Goal: Task Accomplishment & Management: Use online tool/utility

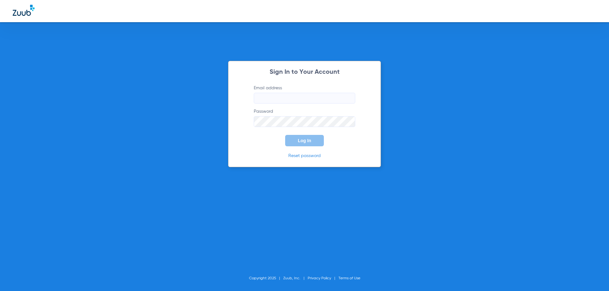
type input "[EMAIL_ADDRESS][DOMAIN_NAME]"
click at [304, 146] on button "Log In" at bounding box center [304, 140] width 39 height 11
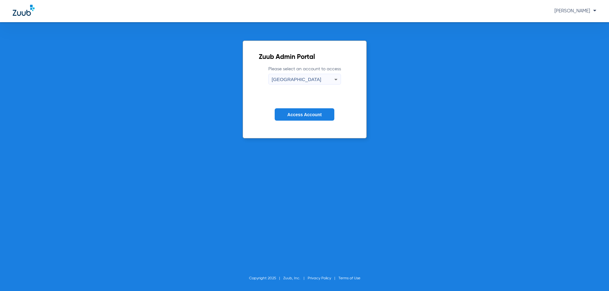
click at [320, 113] on span "Access Account" at bounding box center [304, 114] width 34 height 5
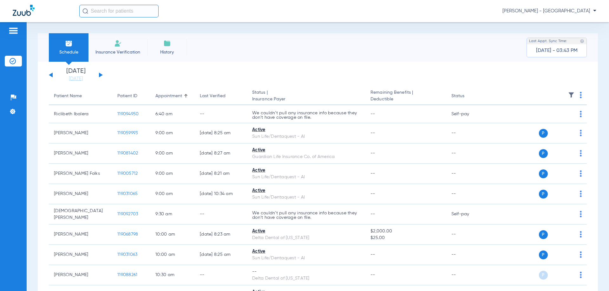
click at [134, 10] on input "text" at bounding box center [118, 11] width 79 height 13
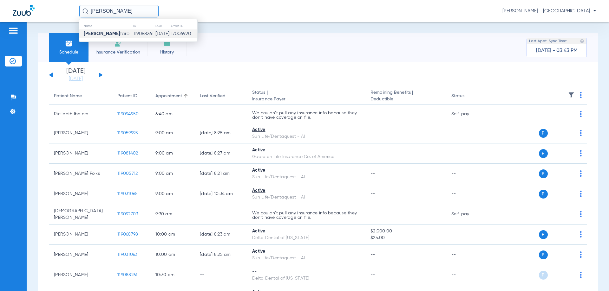
type input "[PERSON_NAME]"
click at [135, 35] on td "119088261" at bounding box center [144, 33] width 22 height 9
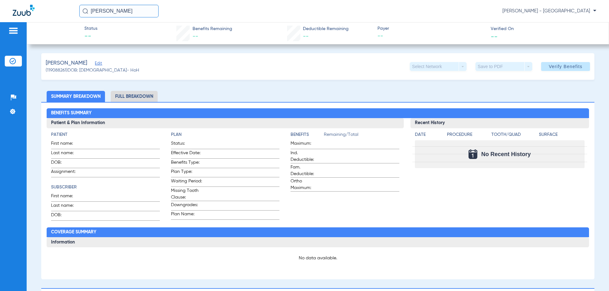
click at [127, 12] on input "[PERSON_NAME]" at bounding box center [118, 11] width 79 height 13
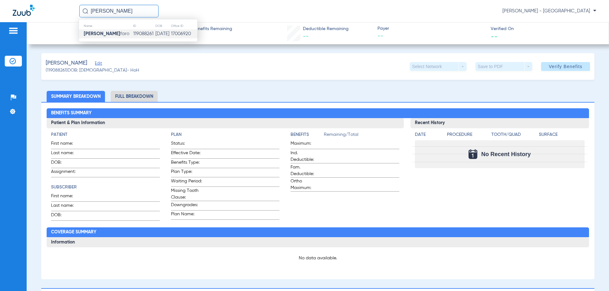
click at [99, 33] on span "[PERSON_NAME]" at bounding box center [107, 33] width 46 height 5
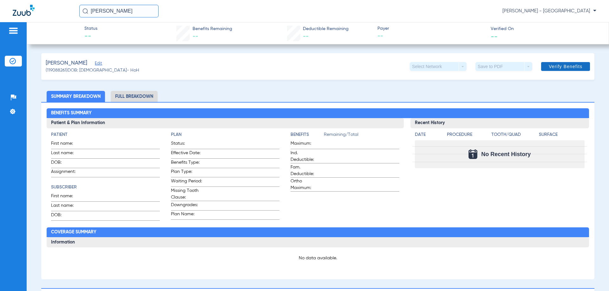
click at [566, 68] on span "Verify Benefits" at bounding box center [566, 66] width 34 height 5
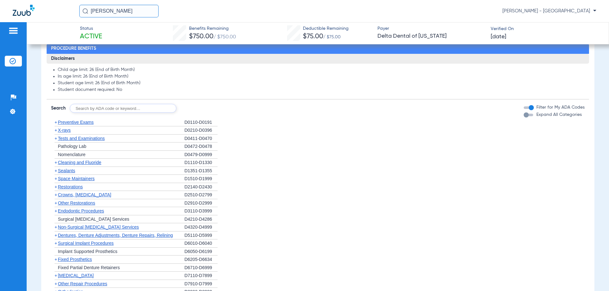
scroll to position [349, 0]
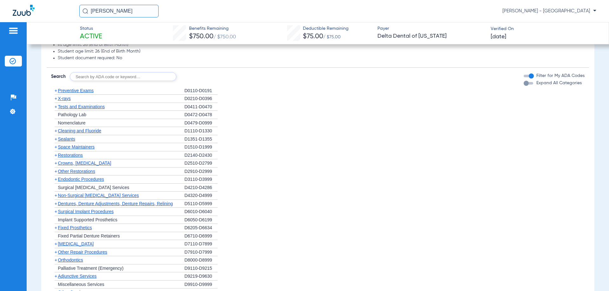
click at [85, 92] on span "Preventive Exams" at bounding box center [76, 90] width 36 height 5
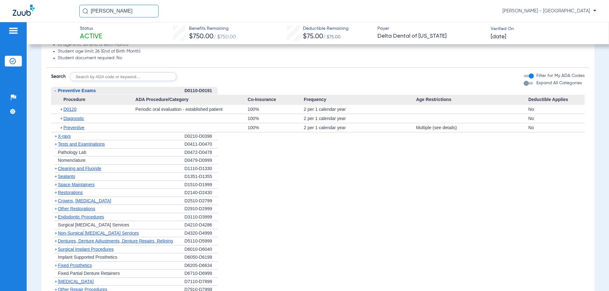
click at [66, 137] on span "X-rays" at bounding box center [64, 136] width 13 height 5
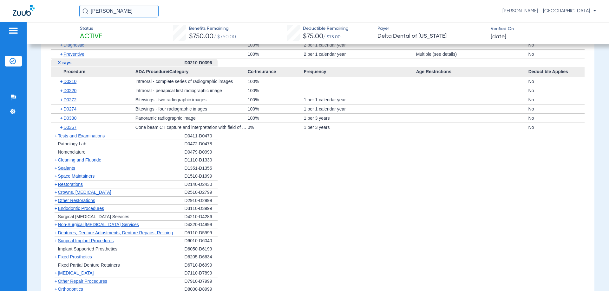
scroll to position [444, 0]
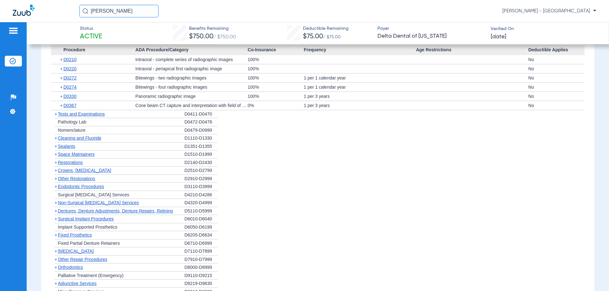
click at [69, 149] on span "Sealants" at bounding box center [66, 146] width 17 height 5
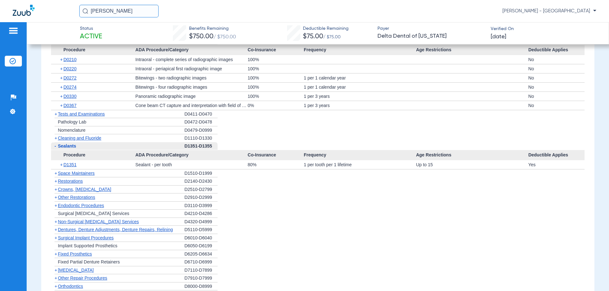
click at [98, 140] on span "Cleaning and Fluoride" at bounding box center [79, 138] width 43 height 5
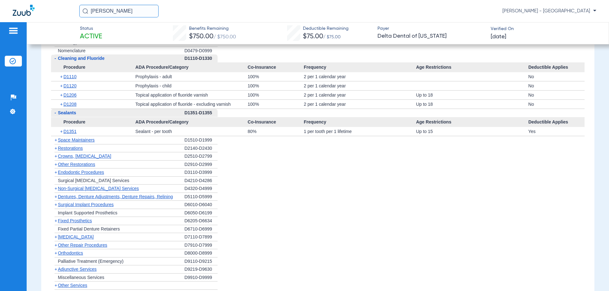
scroll to position [539, 0]
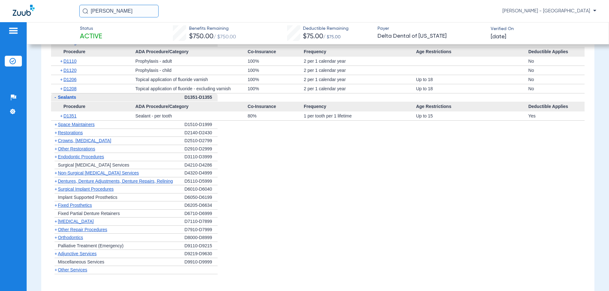
click at [68, 239] on span "Orthodontics" at bounding box center [70, 237] width 25 height 5
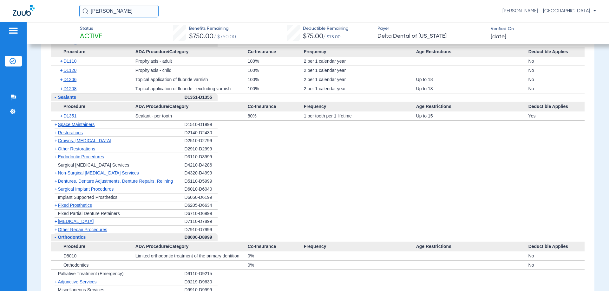
click at [68, 239] on span "Orthodontics" at bounding box center [72, 237] width 28 height 5
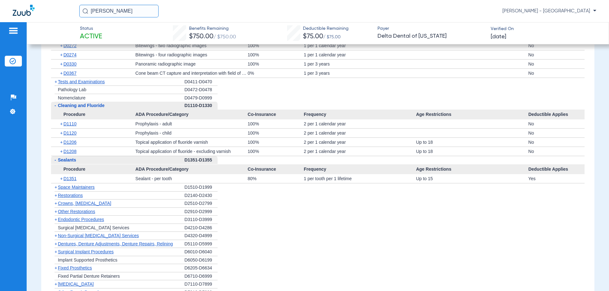
scroll to position [476, 0]
click at [99, 236] on span "Non-Surgical [MEDICAL_DATA] Services" at bounding box center [98, 236] width 81 height 5
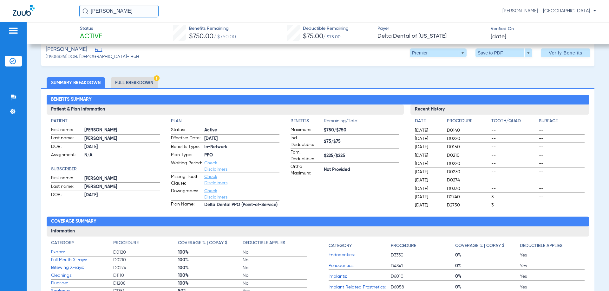
scroll to position [3, 0]
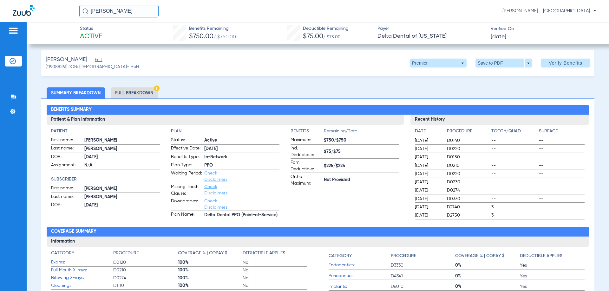
click at [144, 90] on li "Full Breakdown" at bounding box center [134, 93] width 47 height 11
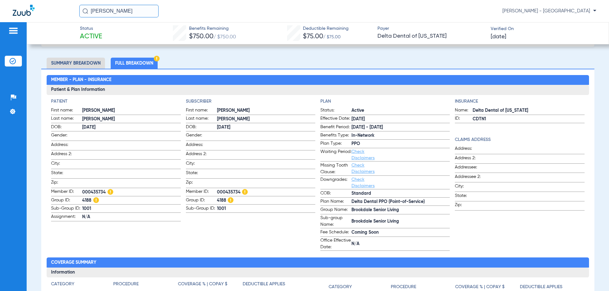
scroll to position [0, 0]
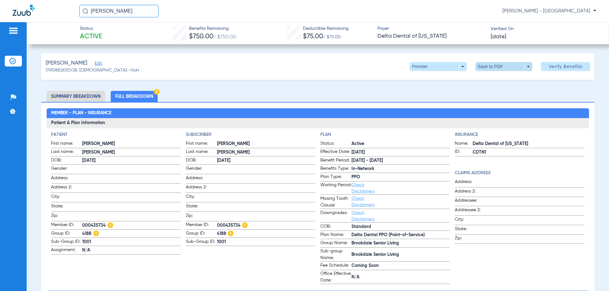
click at [486, 69] on span at bounding box center [503, 66] width 57 height 9
click at [489, 83] on button "insert_drive_file Save to PDF" at bounding box center [495, 79] width 48 height 13
